Goal: Task Accomplishment & Management: Use online tool/utility

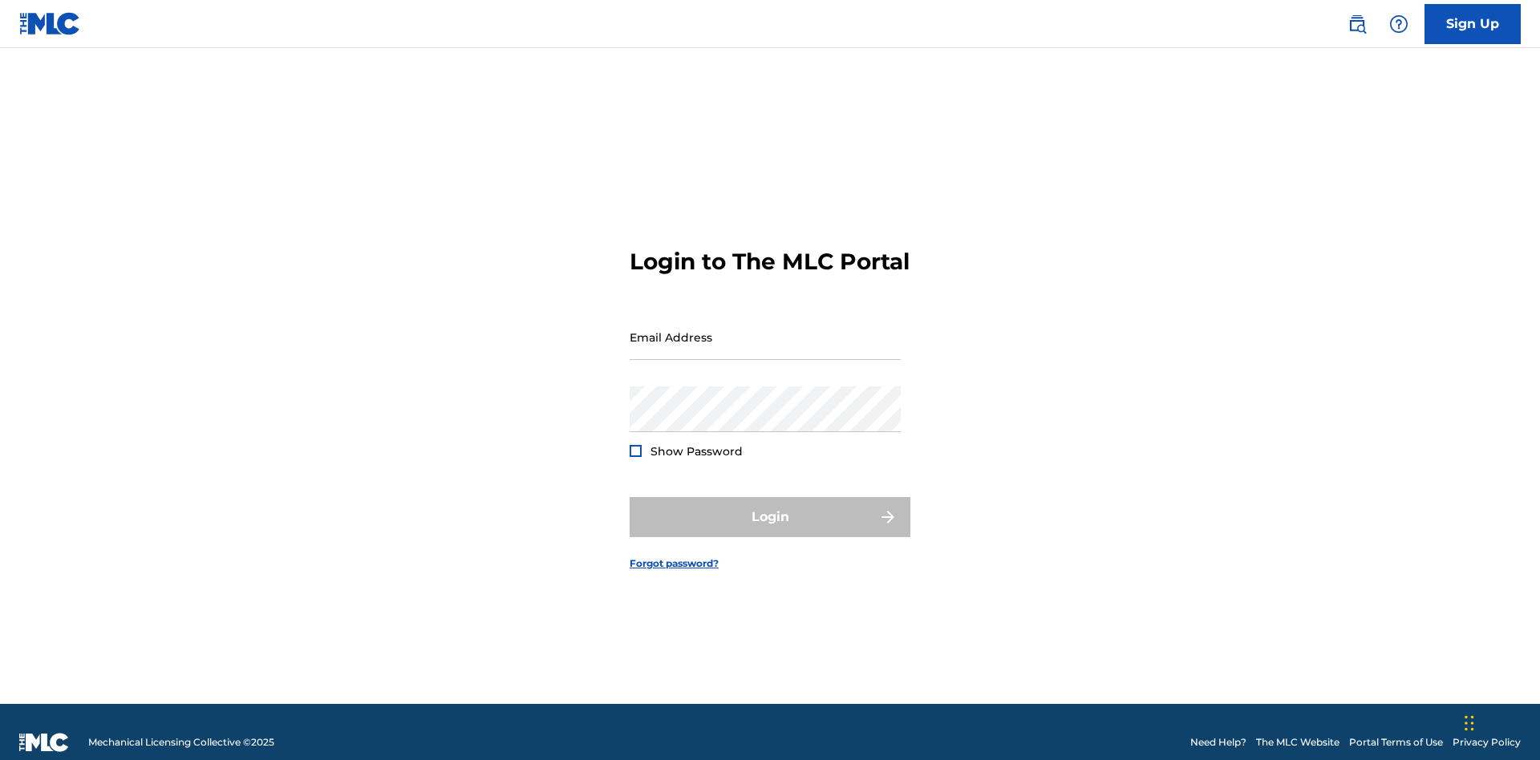
scroll to position [21, 0]
click at [765, 330] on input "Email Address" at bounding box center [765, 337] width 271 height 46
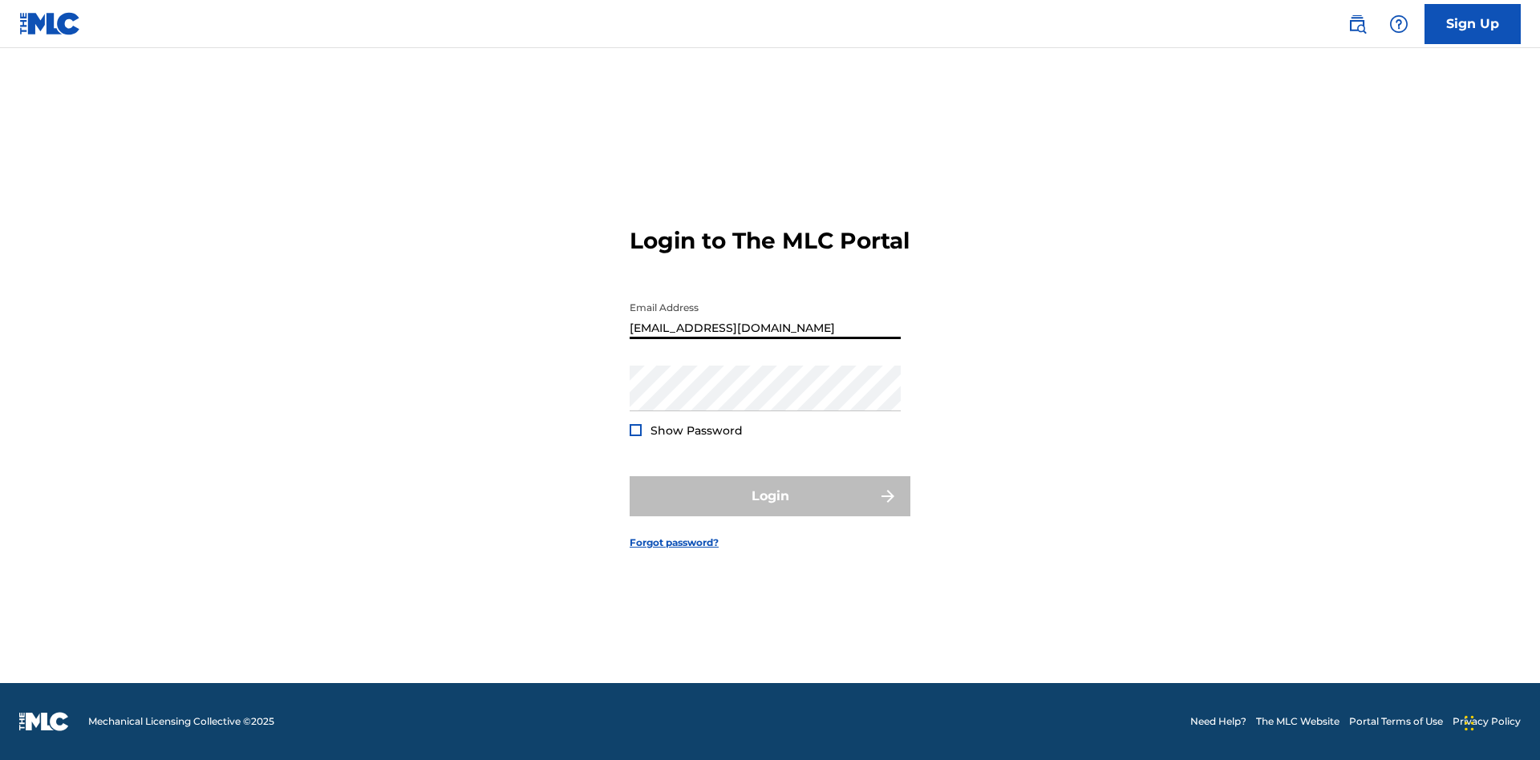
type input "[EMAIL_ADDRESS][DOMAIN_NAME]"
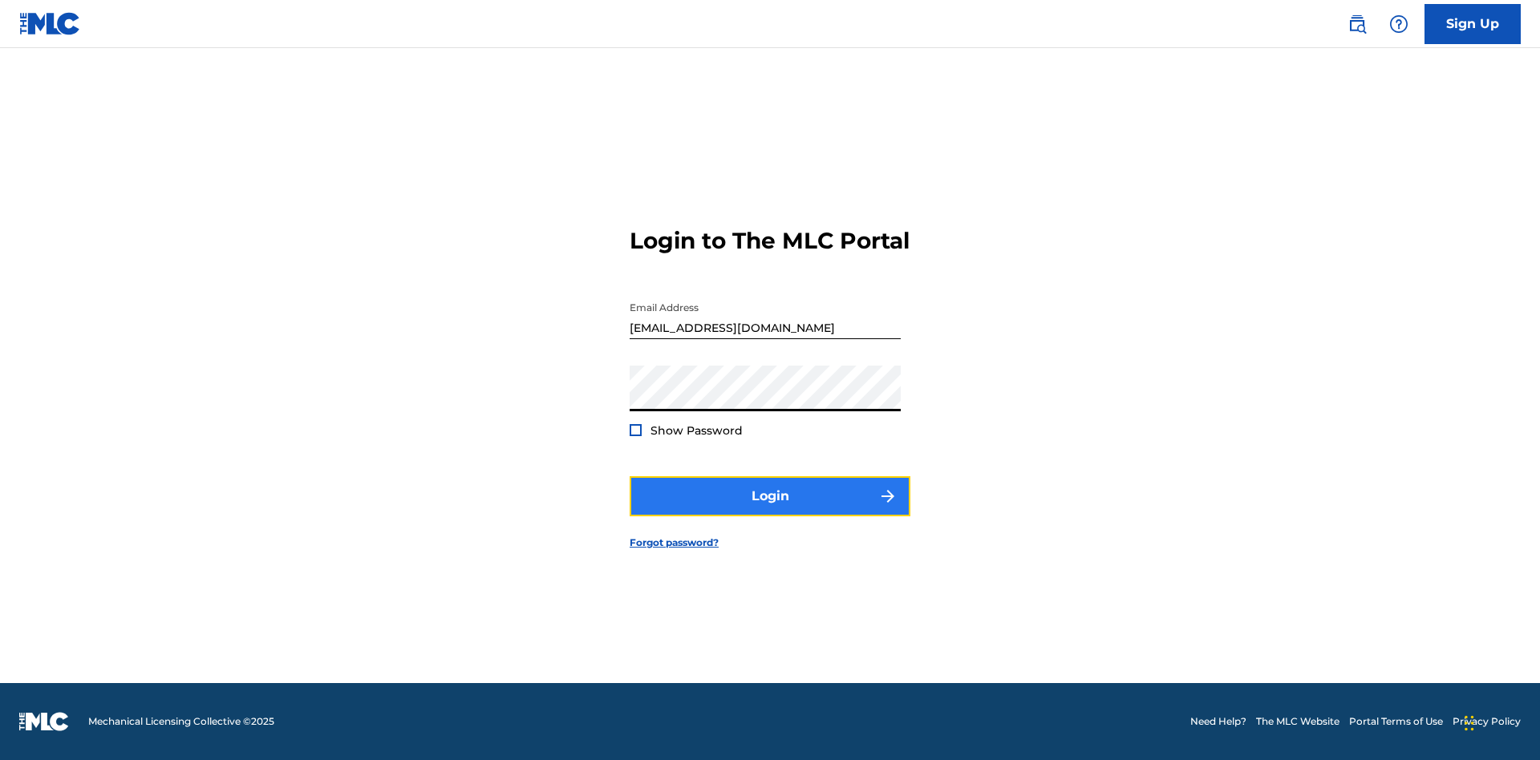
click at [770, 510] on button "Login" at bounding box center [770, 496] width 281 height 40
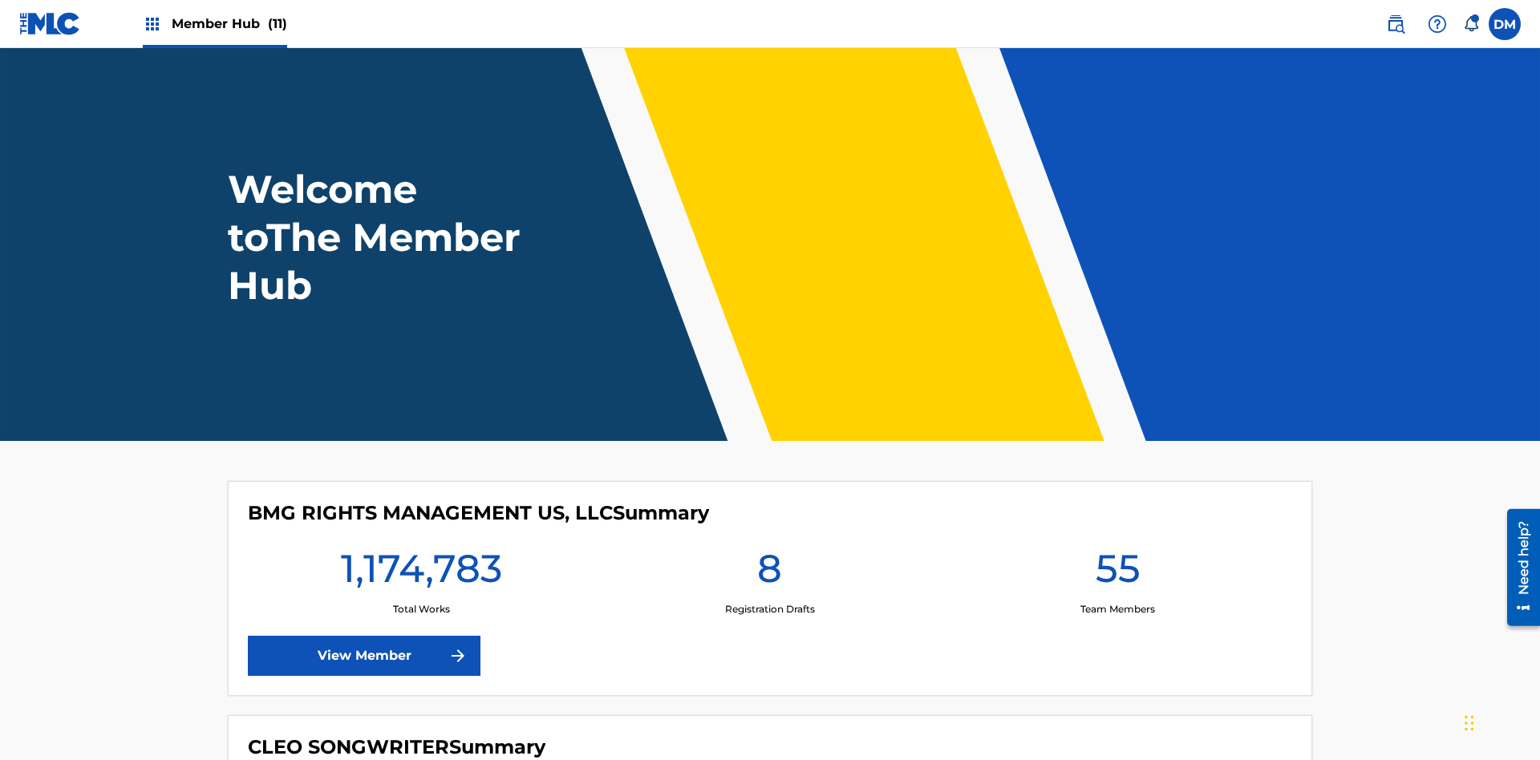
click at [229, 23] on span "Member Hub (11)" at bounding box center [229, 23] width 115 height 18
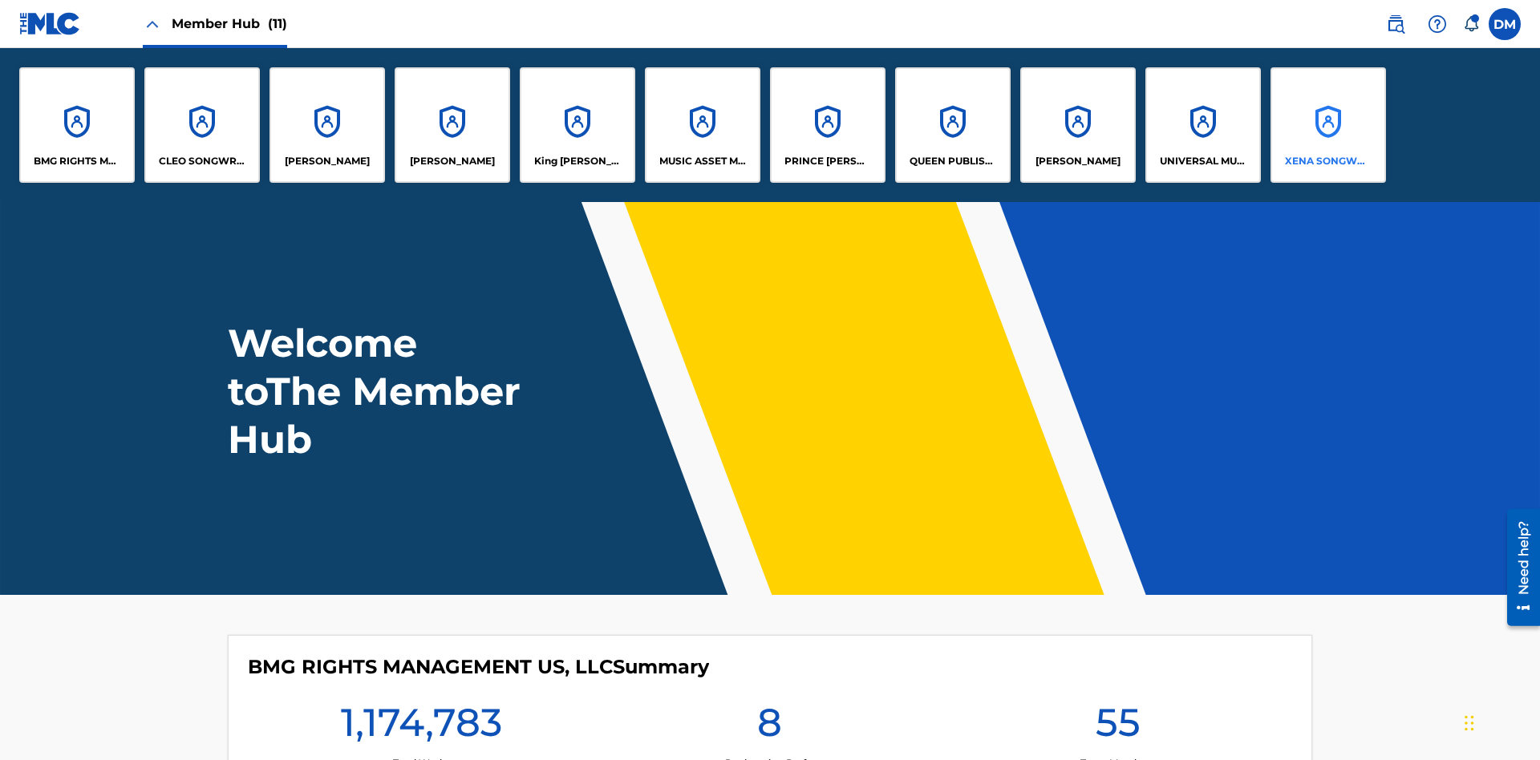
click at [1327, 161] on p "XENA SONGWRITER" at bounding box center [1328, 161] width 87 height 14
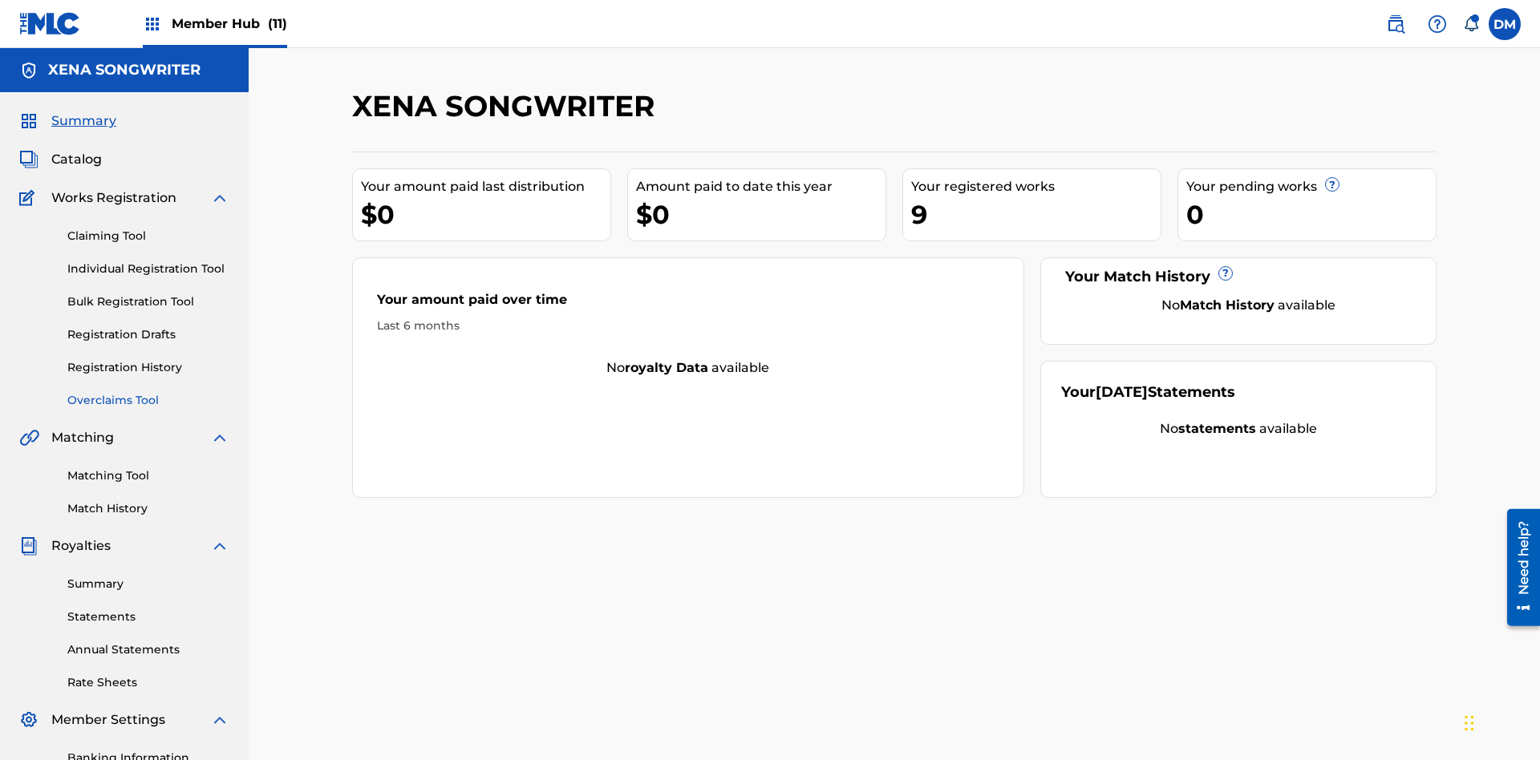
click at [148, 392] on link "Overclaims Tool" at bounding box center [148, 400] width 162 height 17
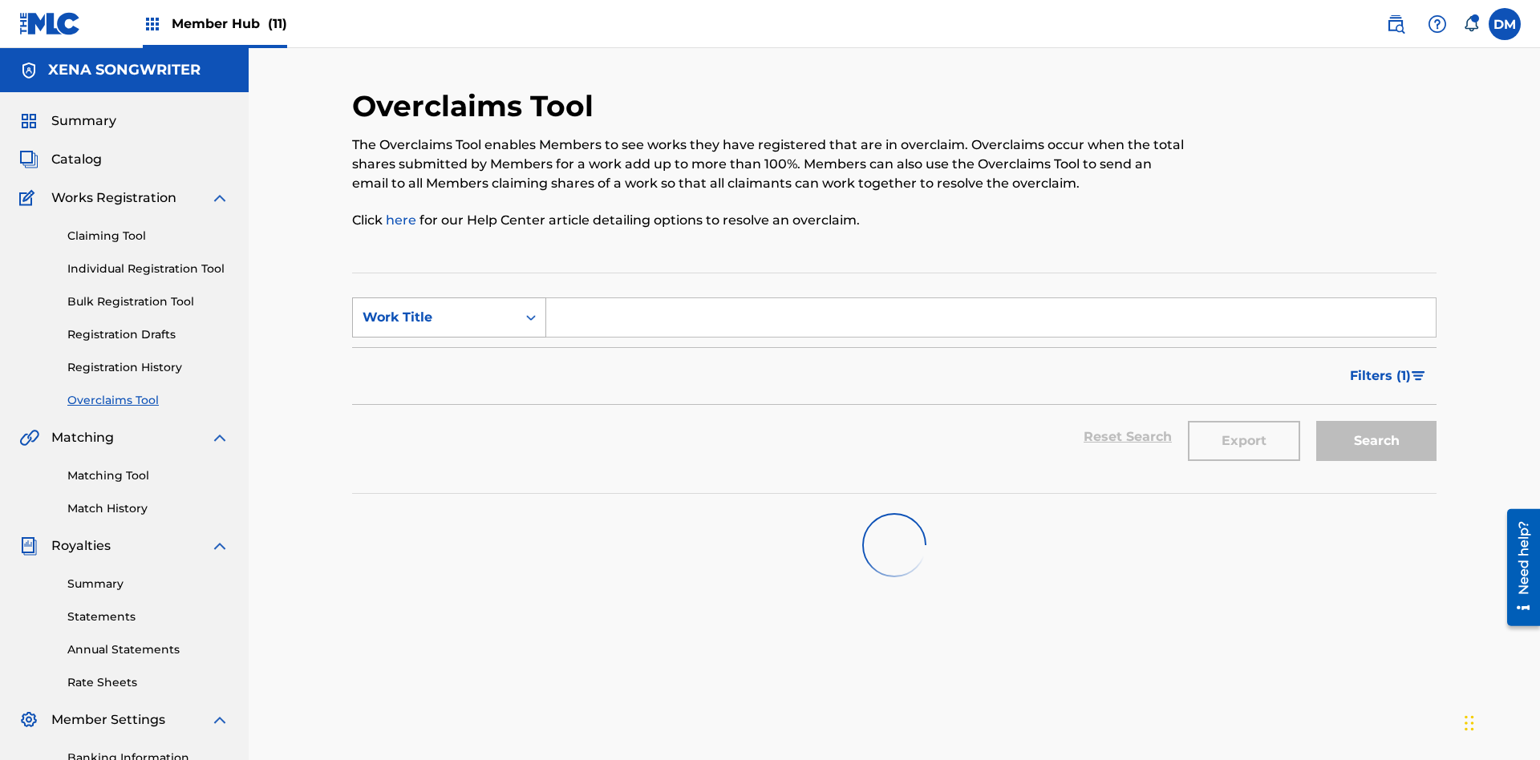
click at [435, 308] on div "Work Title" at bounding box center [435, 317] width 144 height 19
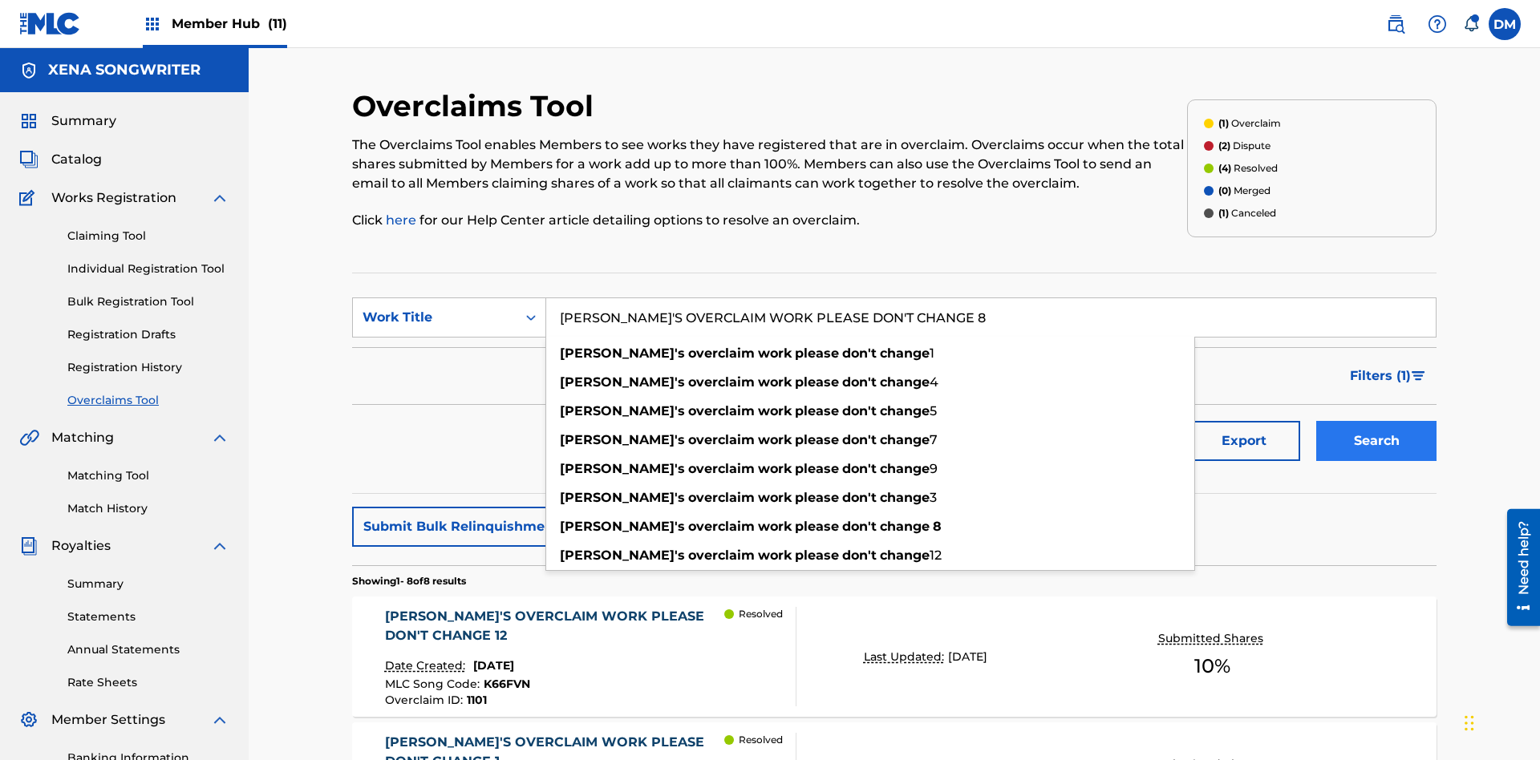
type input "KRYSTAL'S OVERCLAIM WORK PLEASE DON'T CHANGE 8"
click at [1376, 421] on button "Search" at bounding box center [1376, 441] width 120 height 40
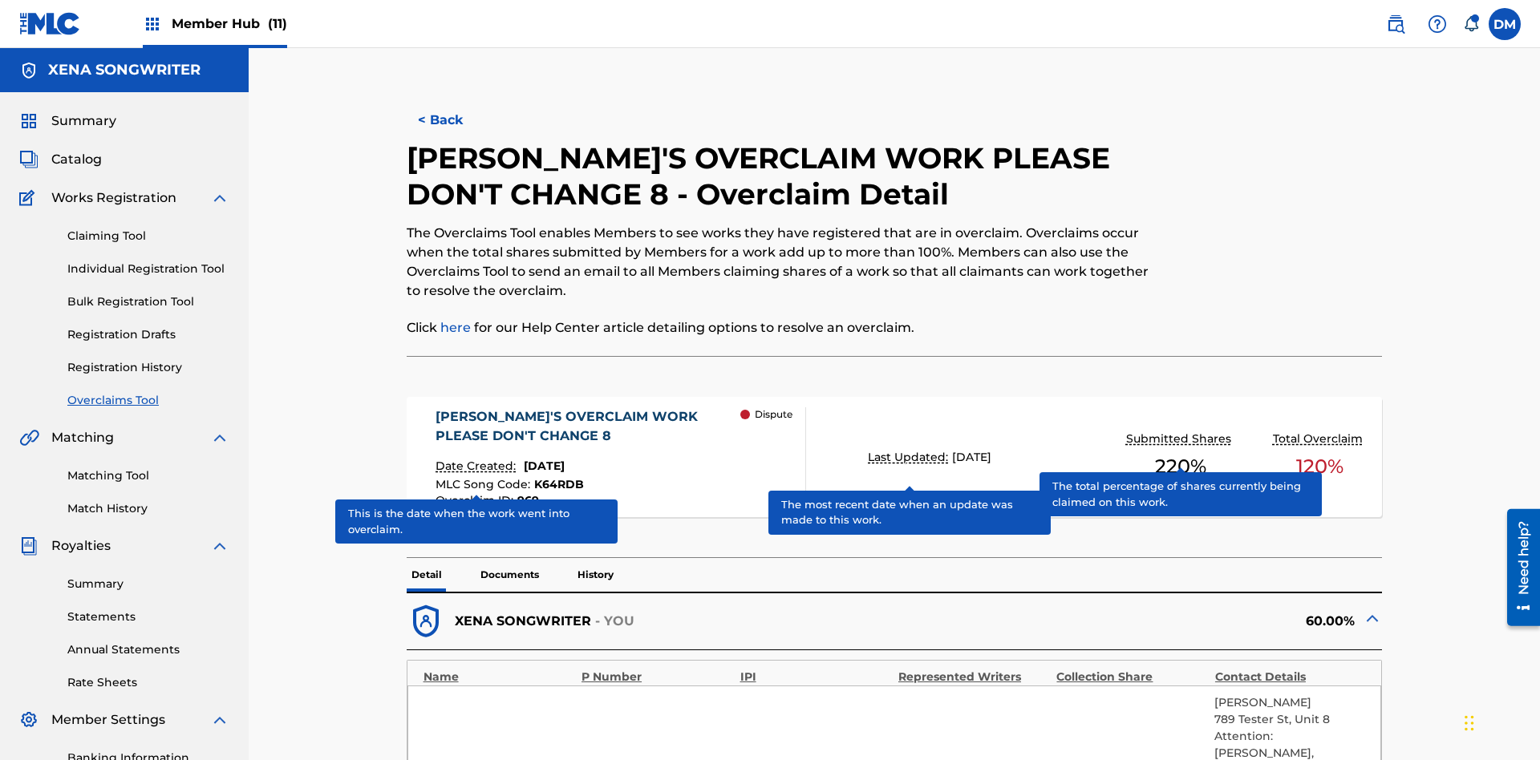
click at [557, 477] on span "K64RDB" at bounding box center [559, 484] width 50 height 14
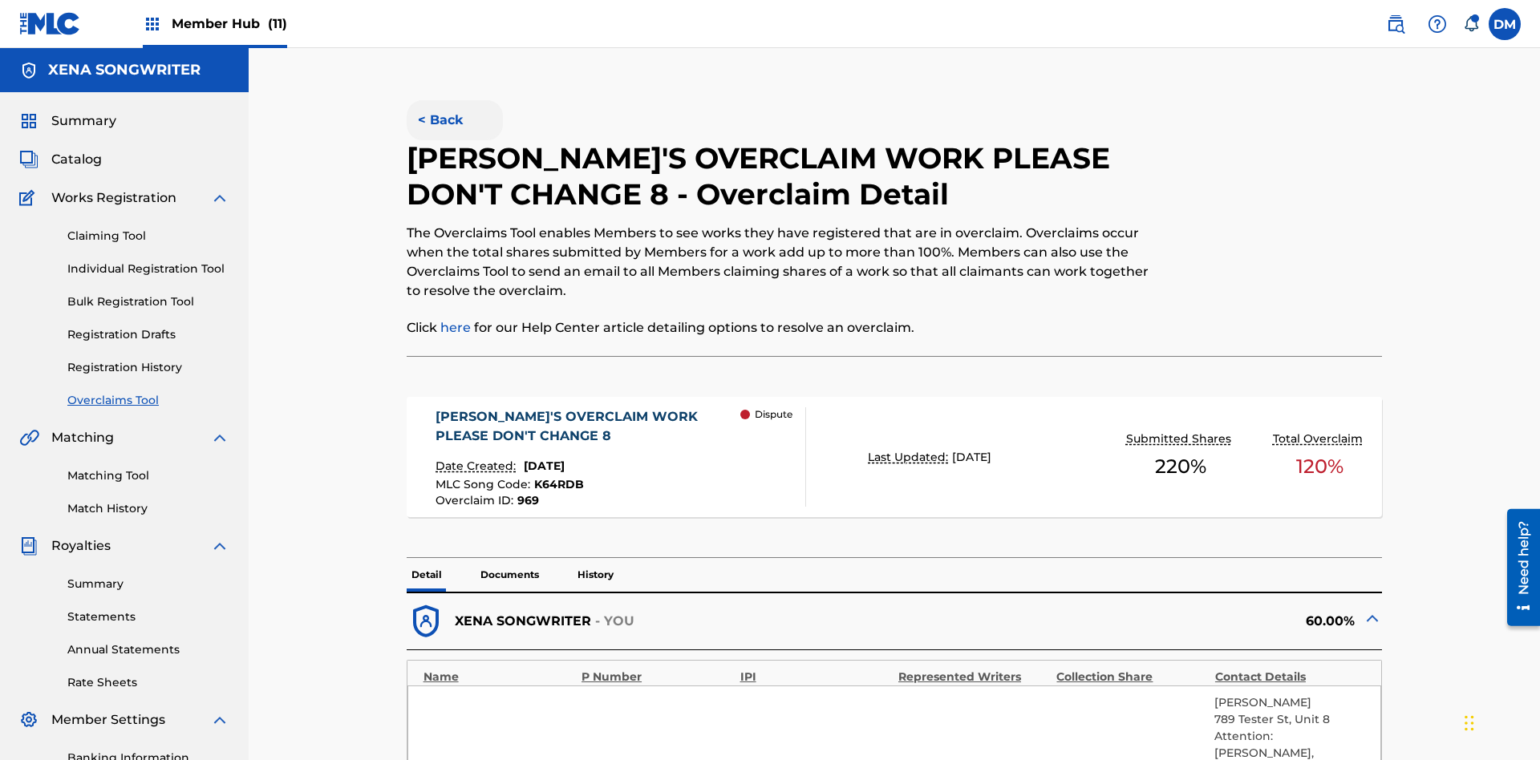
click at [454, 116] on button "< Back" at bounding box center [455, 120] width 96 height 40
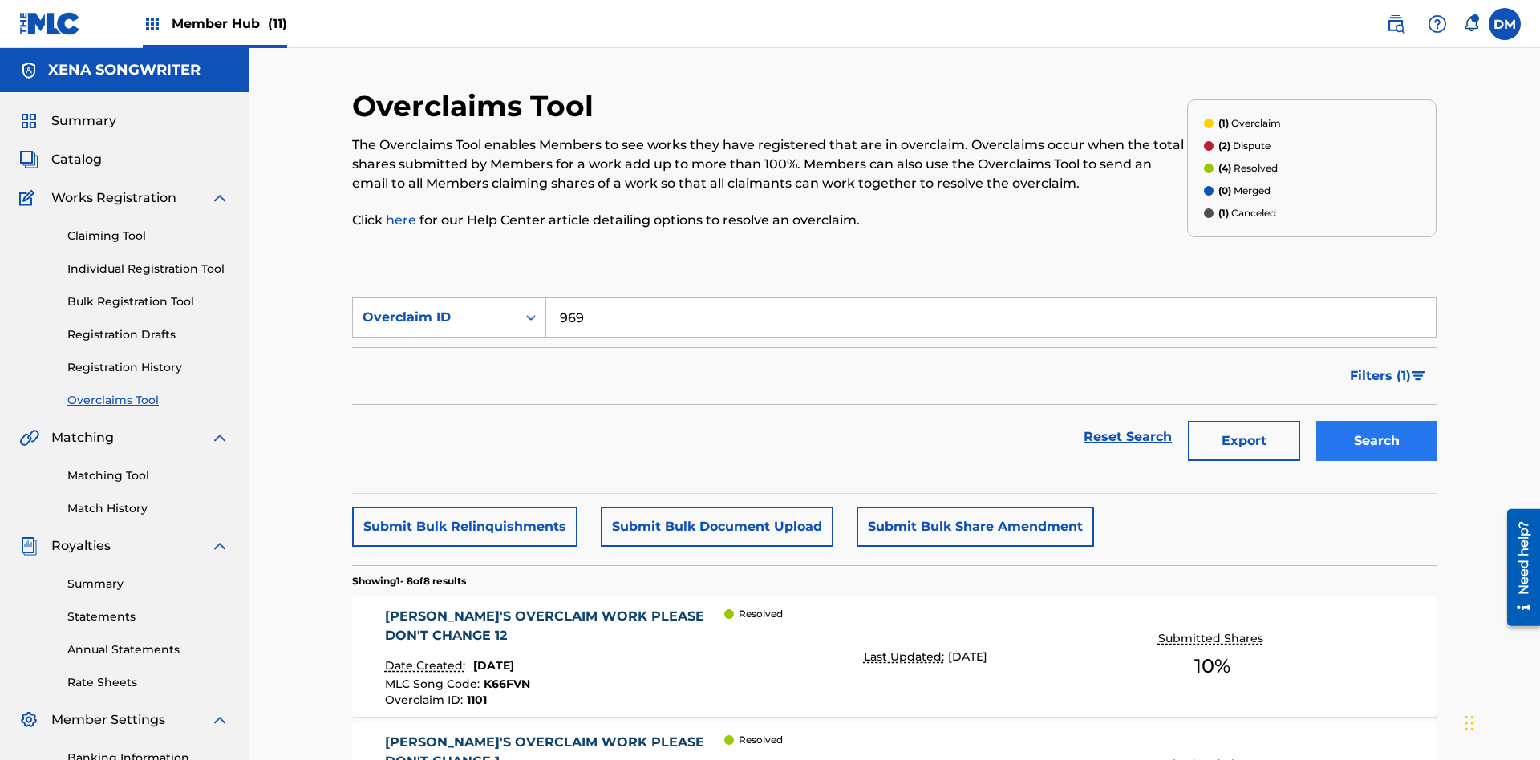
type input "969"
click at [1376, 421] on button "Search" at bounding box center [1376, 441] width 120 height 40
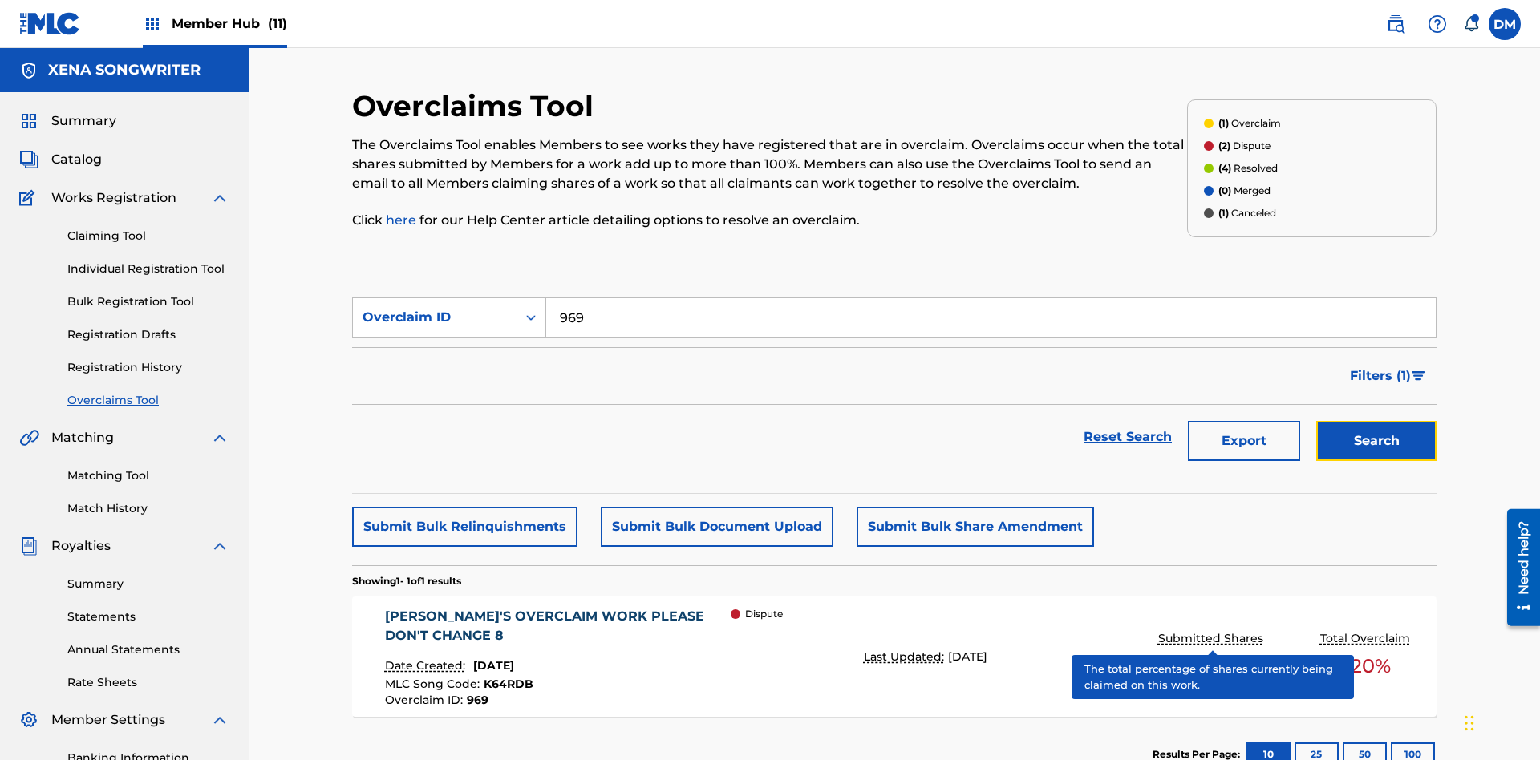
scroll to position [234, 0]
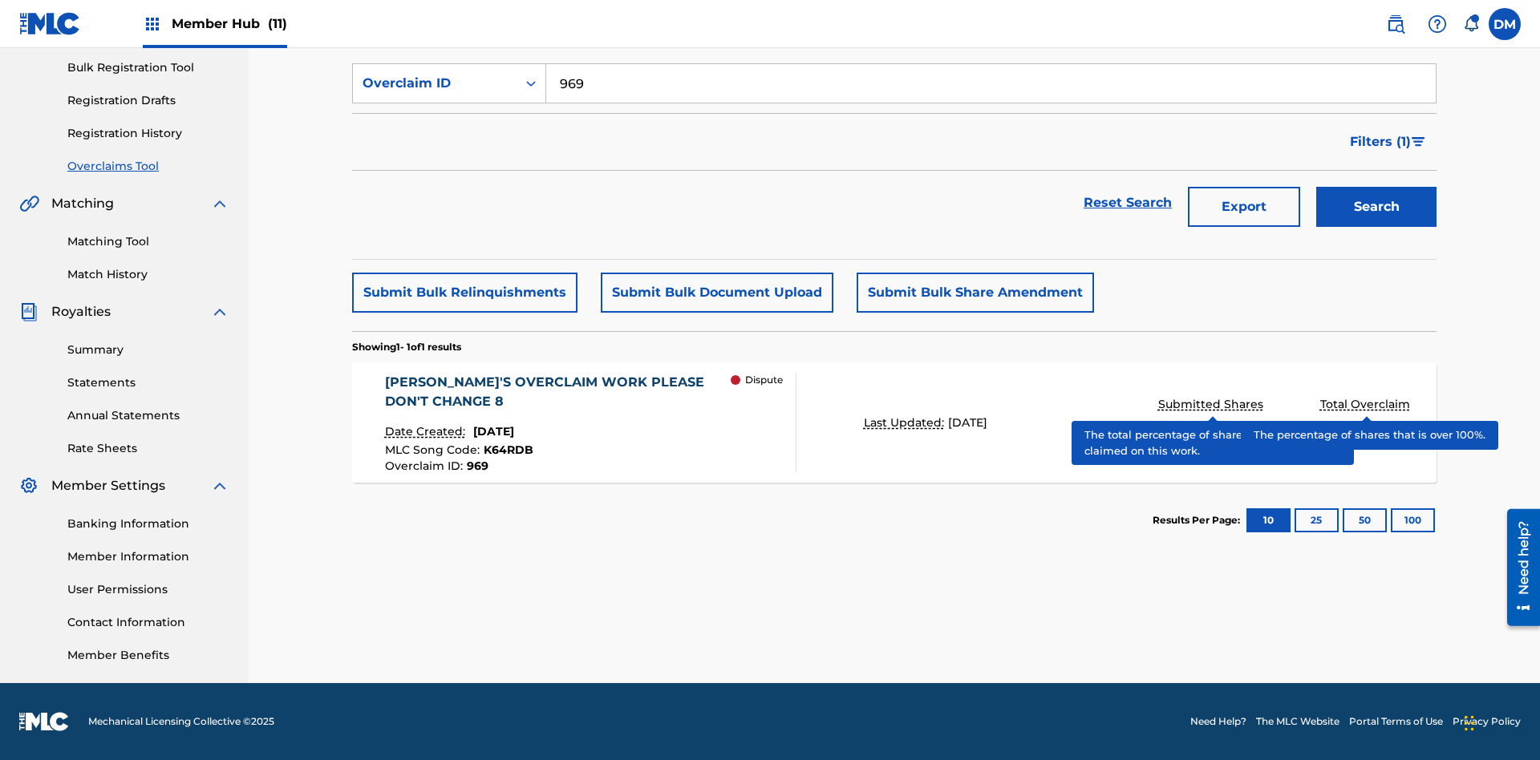
click at [505, 450] on span "K64RDB" at bounding box center [509, 450] width 50 height 14
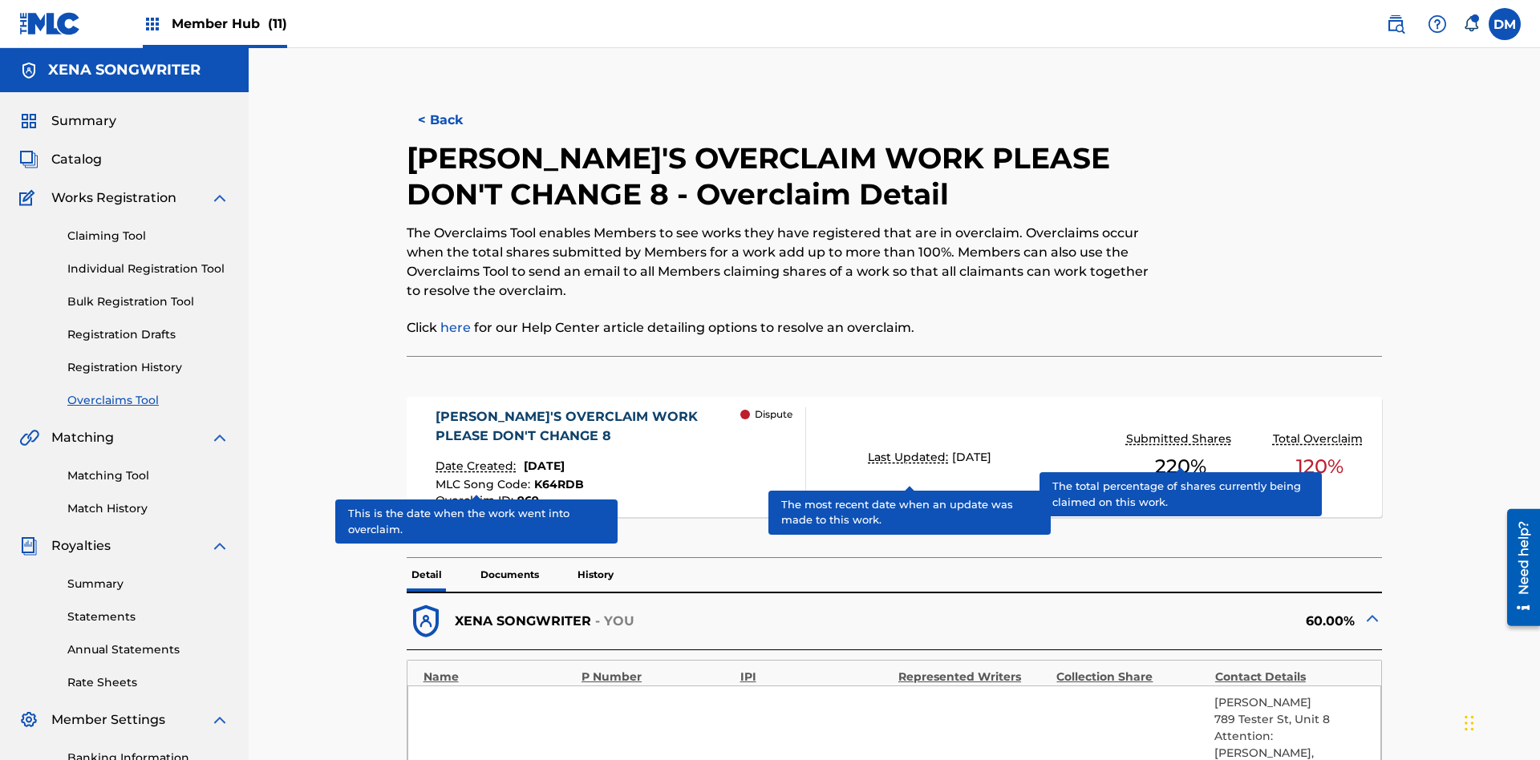
click at [557, 477] on span "K64RDB" at bounding box center [559, 484] width 50 height 14
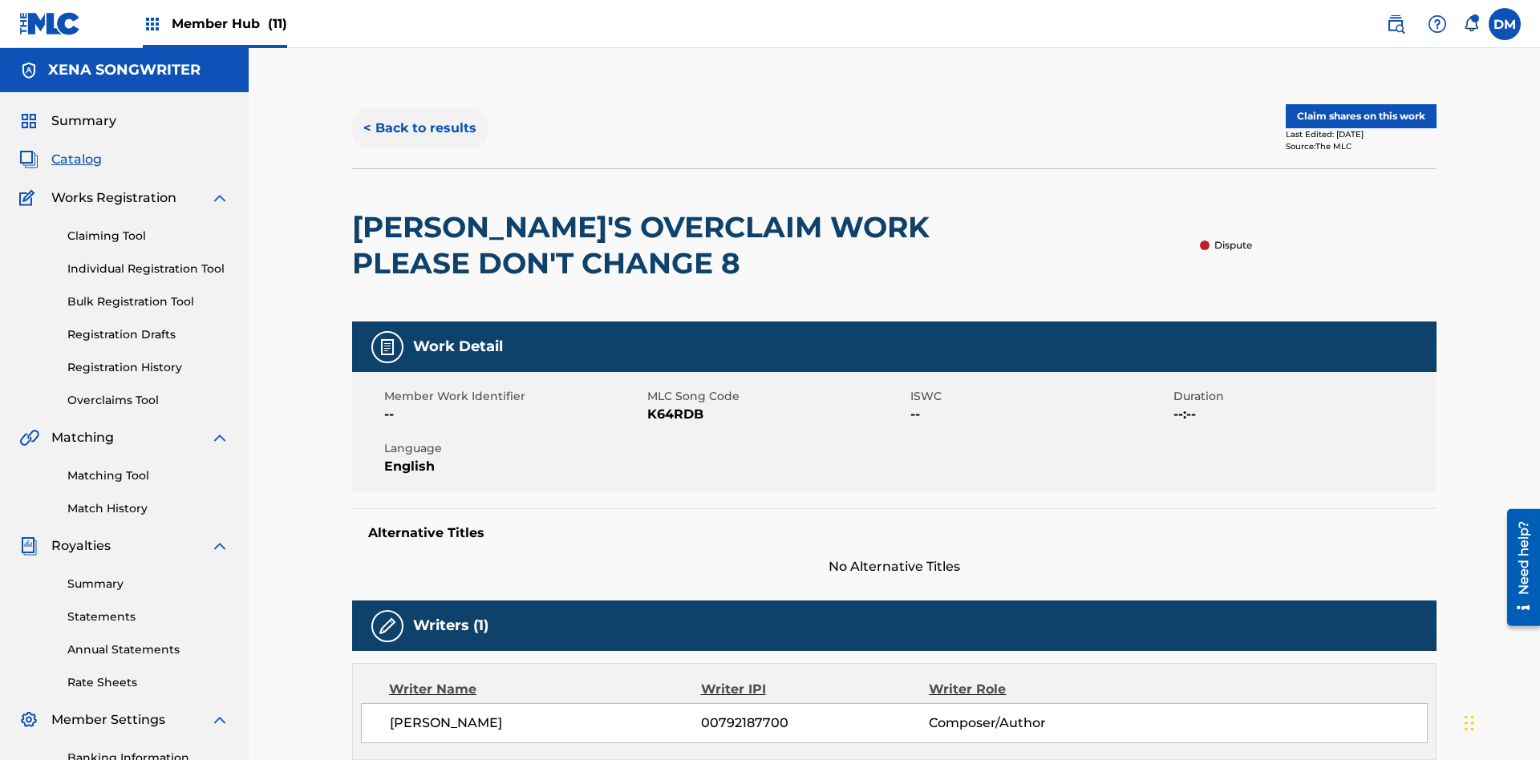
click at [419, 116] on button "< Back to results" at bounding box center [420, 128] width 136 height 40
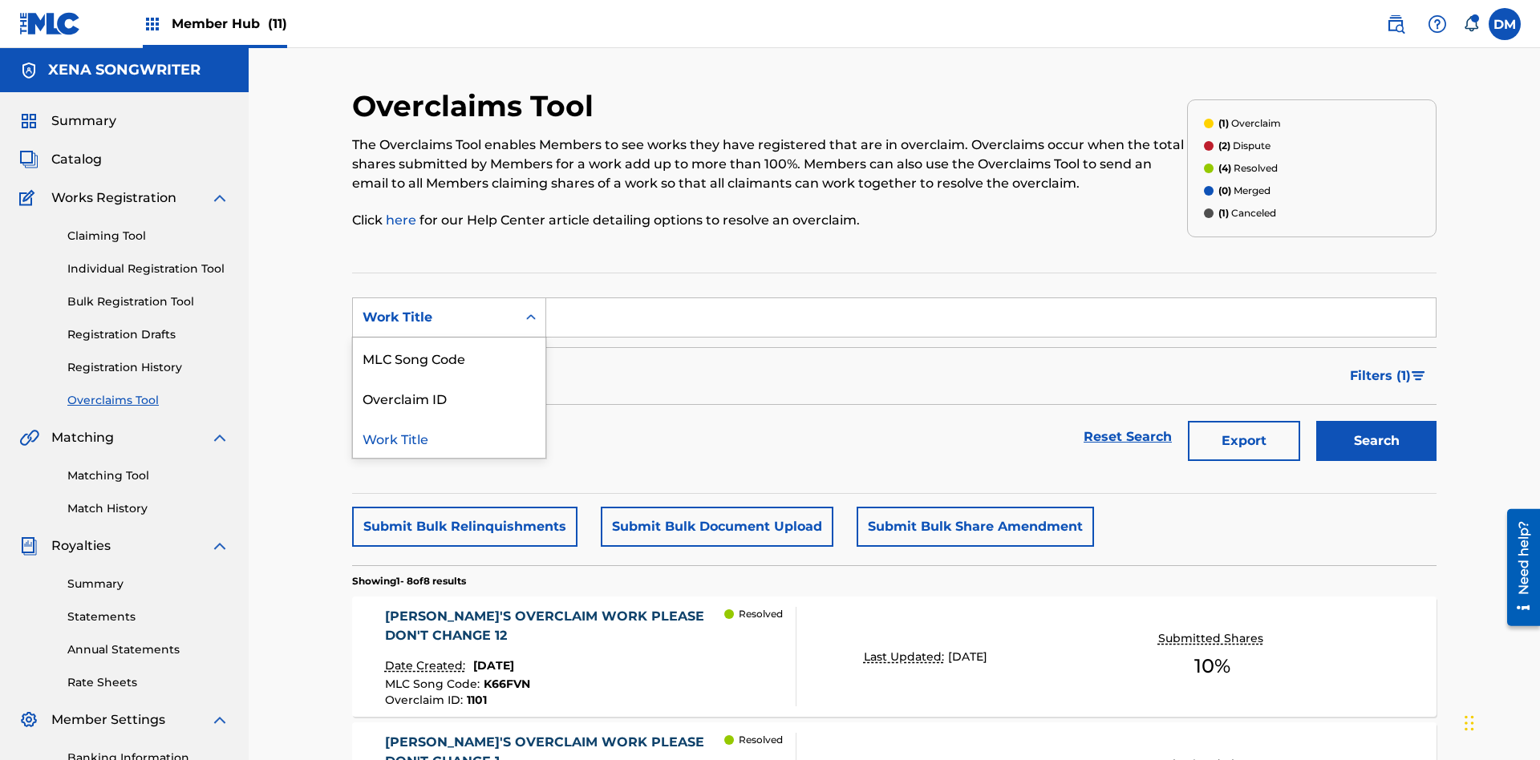
click at [449, 338] on div "MLC Song Code" at bounding box center [449, 358] width 192 height 40
type input "K64RDB"
click at [1376, 421] on button "Search" at bounding box center [1376, 441] width 120 height 40
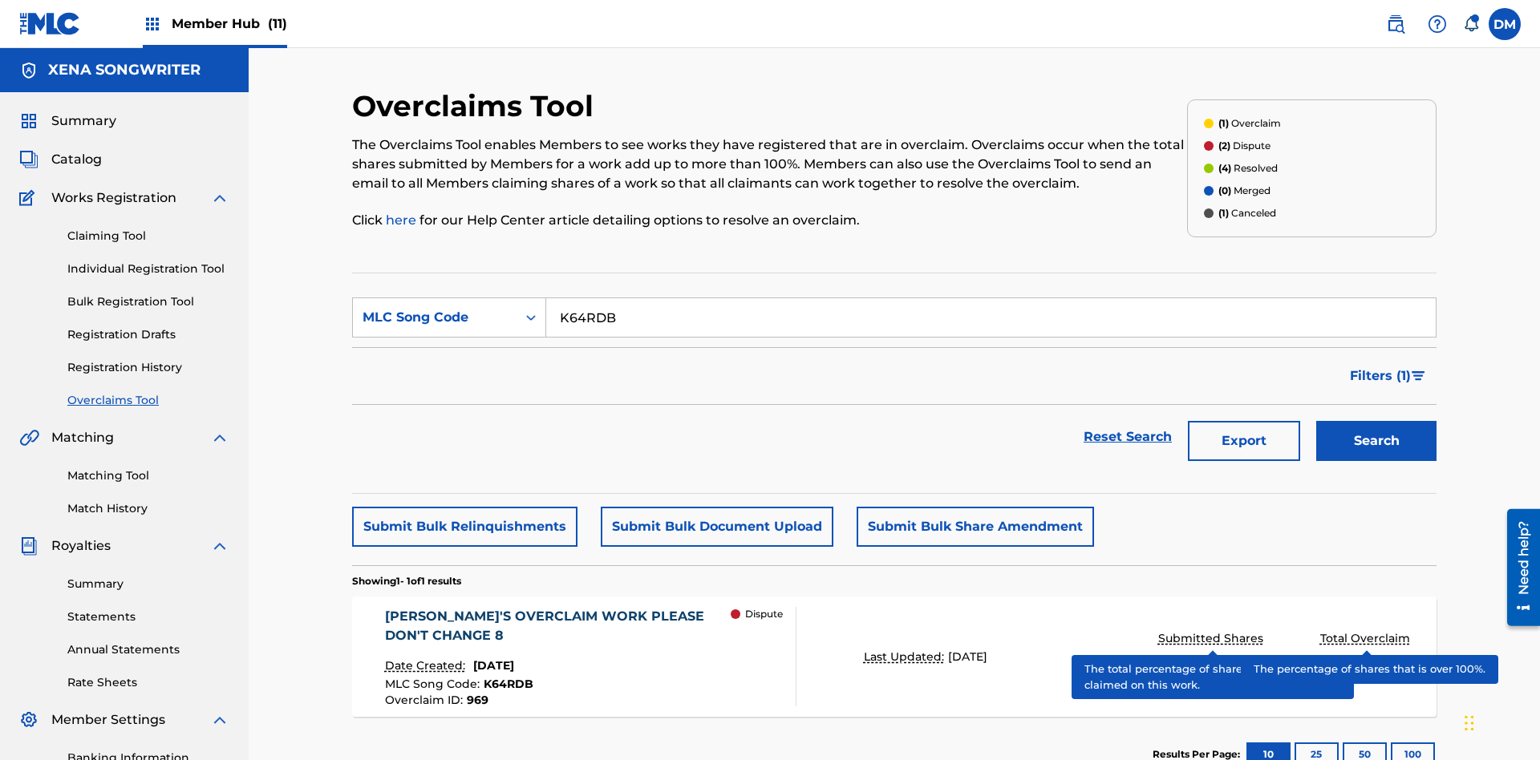
click at [505, 677] on span "K64RDB" at bounding box center [509, 684] width 50 height 14
